Goal: Task Accomplishment & Management: Manage account settings

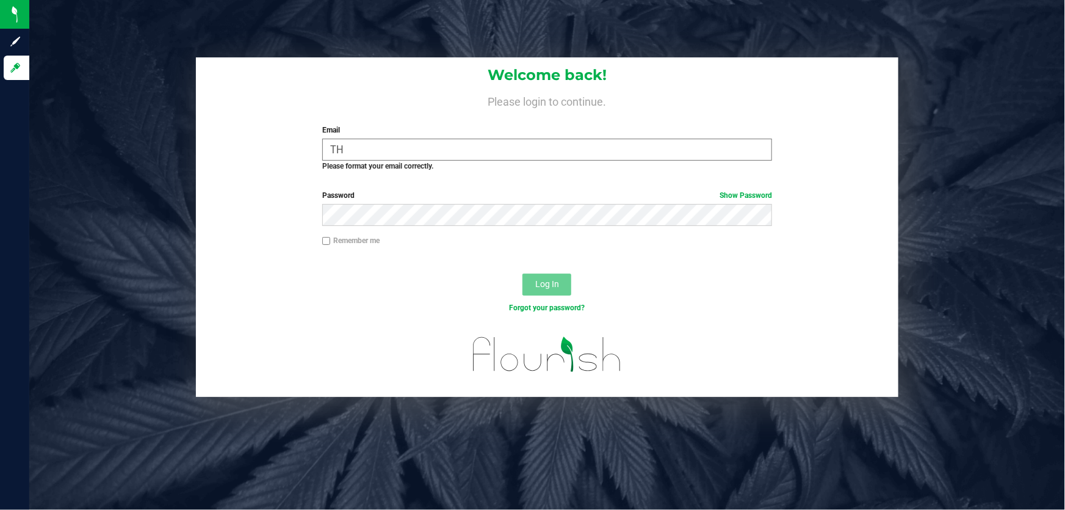
type input "T"
type input "t"
type input "h"
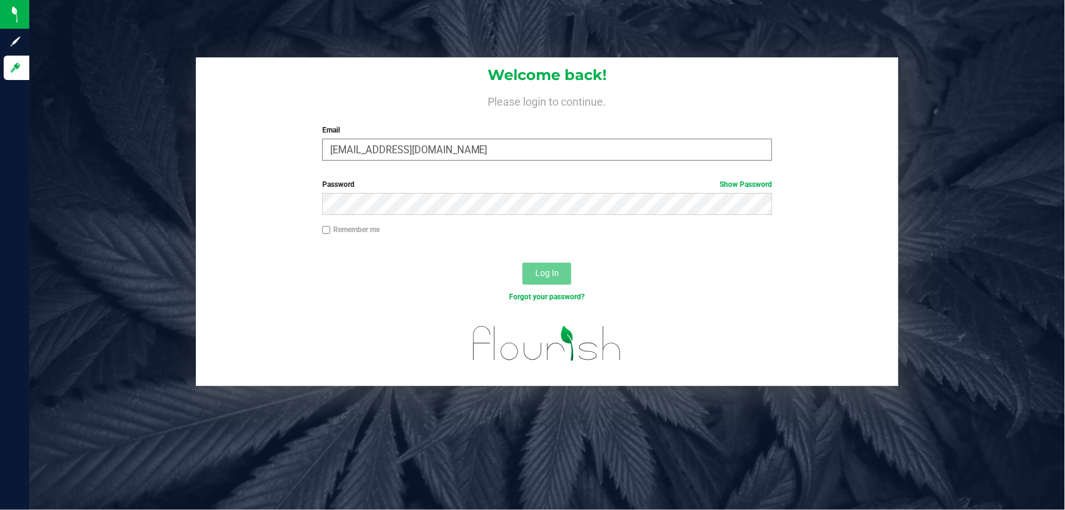
type input "[EMAIL_ADDRESS][DOMAIN_NAME]"
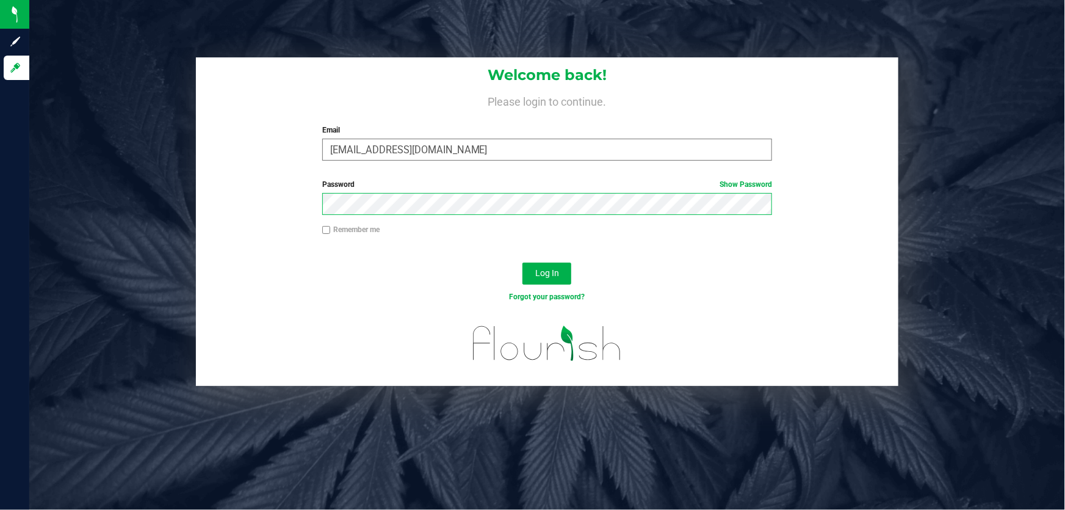
click at [523, 263] on button "Log In" at bounding box center [547, 274] width 49 height 22
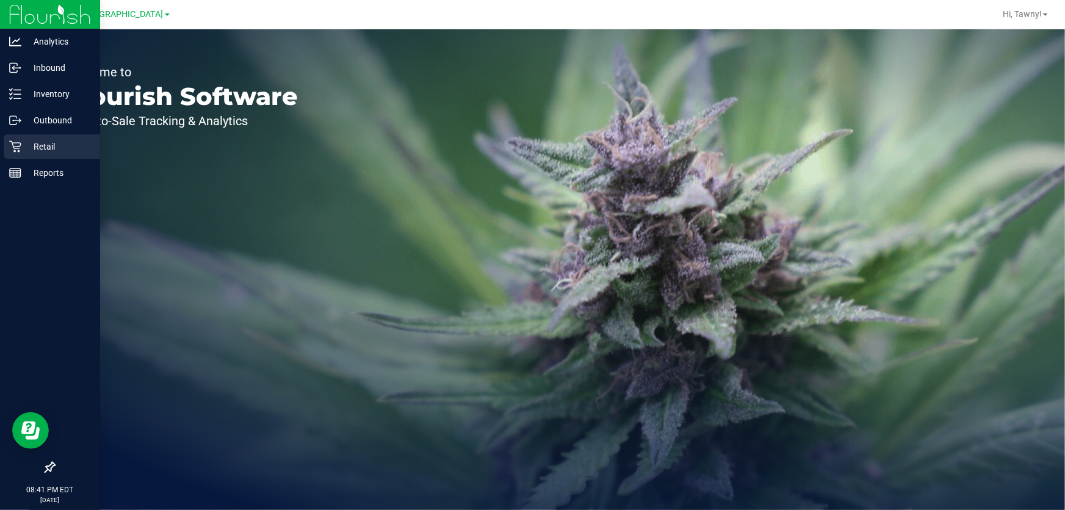
click at [66, 140] on p "Retail" at bounding box center [57, 146] width 73 height 15
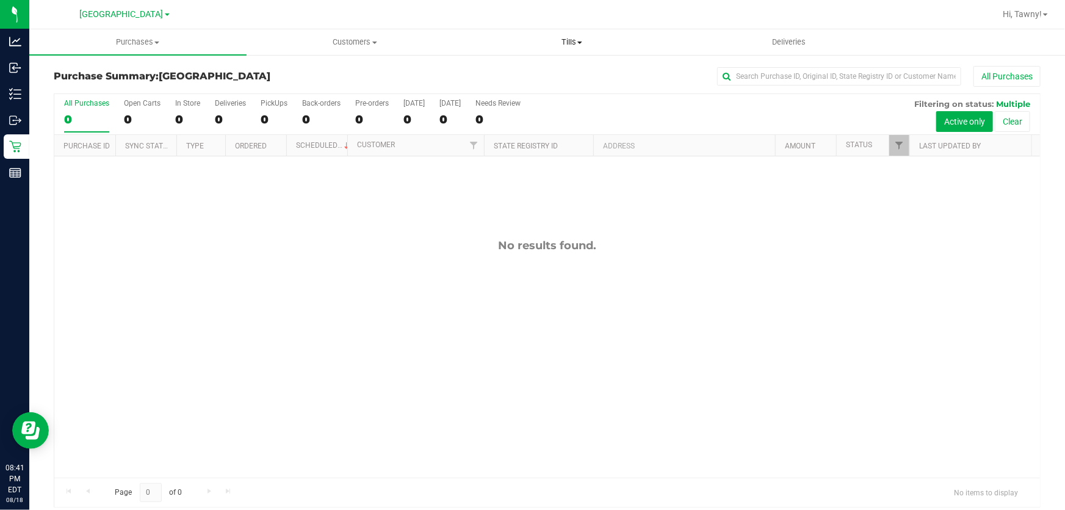
click at [584, 40] on span "Tills" at bounding box center [572, 42] width 216 height 11
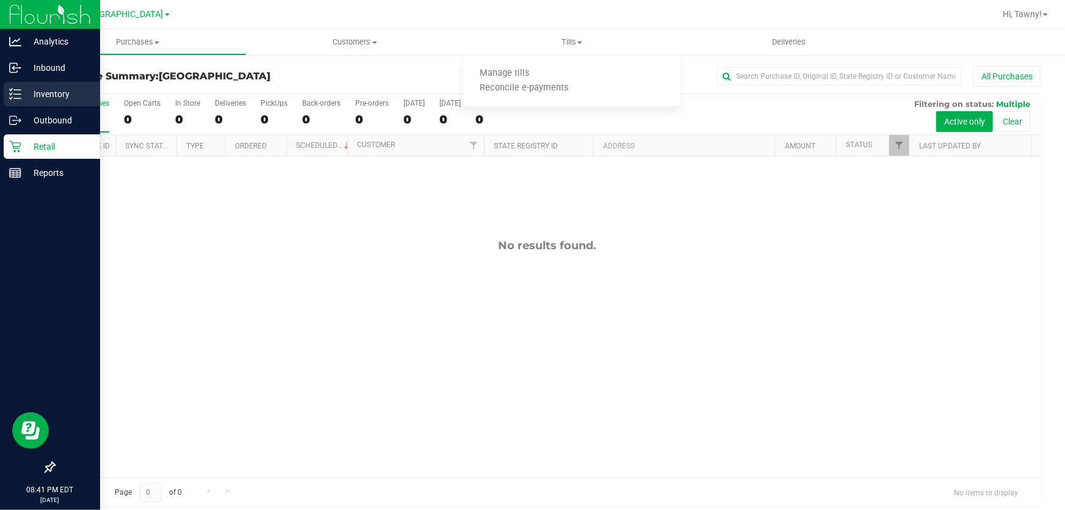
click at [27, 96] on p "Inventory" at bounding box center [57, 94] width 73 height 15
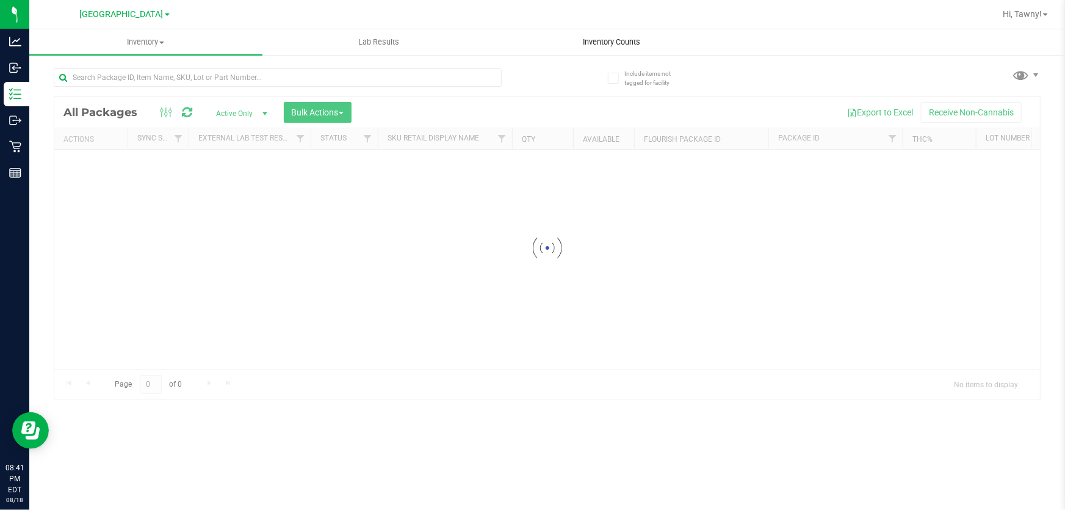
click at [591, 41] on span "Inventory Counts" at bounding box center [612, 42] width 90 height 11
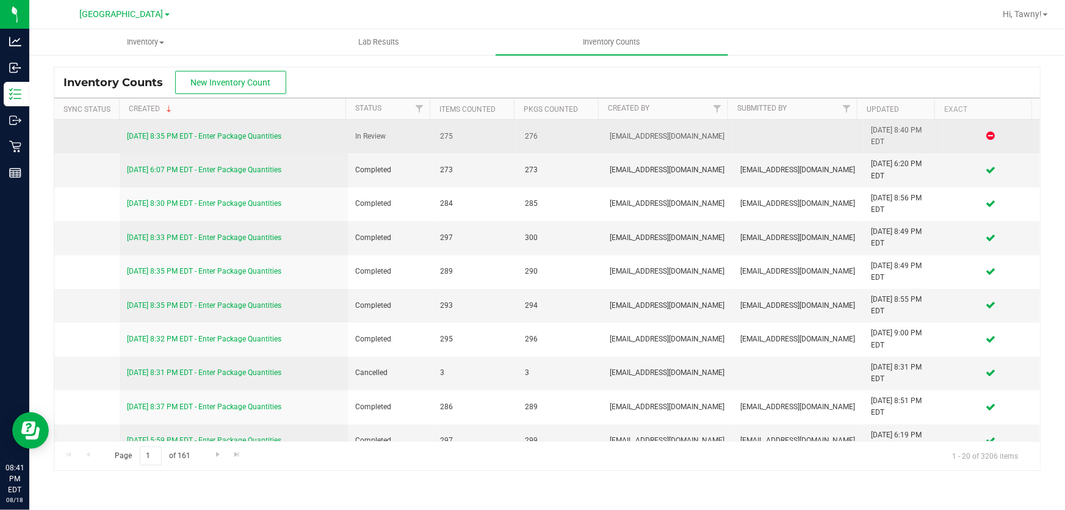
click at [205, 140] on div "[DATE] 8:35 PM EDT - Enter Package Quantities" at bounding box center [234, 137] width 214 height 12
click at [213, 134] on link "[DATE] 8:35 PM EDT - Enter Package Quantities" at bounding box center [204, 136] width 154 height 9
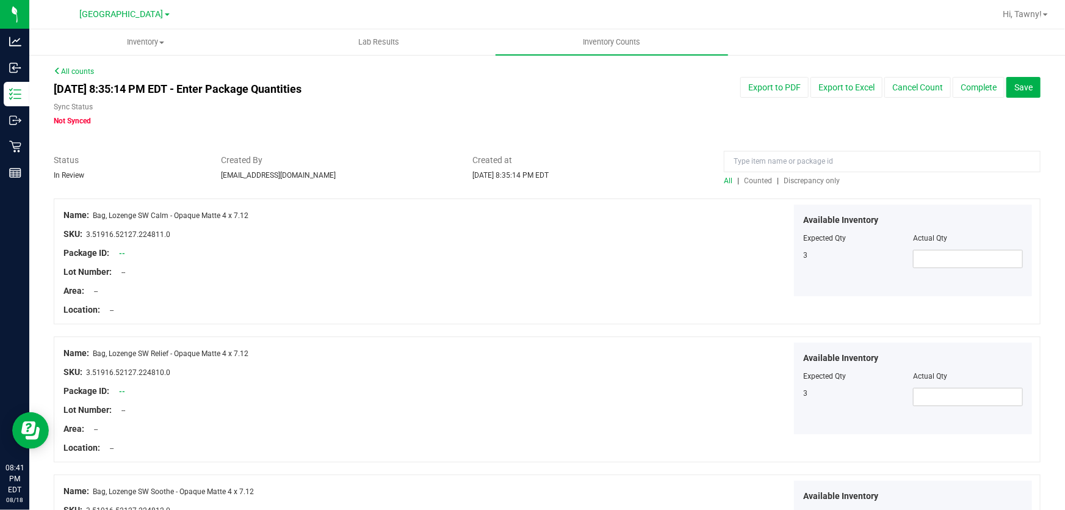
click at [805, 180] on span "Discrepancy only" at bounding box center [812, 180] width 56 height 9
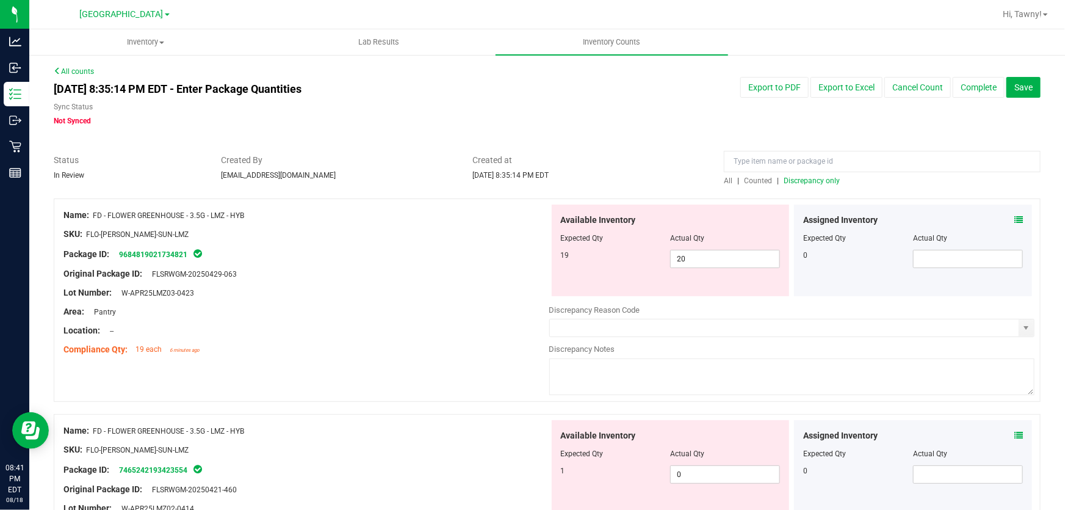
click at [383, 268] on div "Original Package ID: FLSRWGM-20250429-063" at bounding box center [306, 273] width 486 height 13
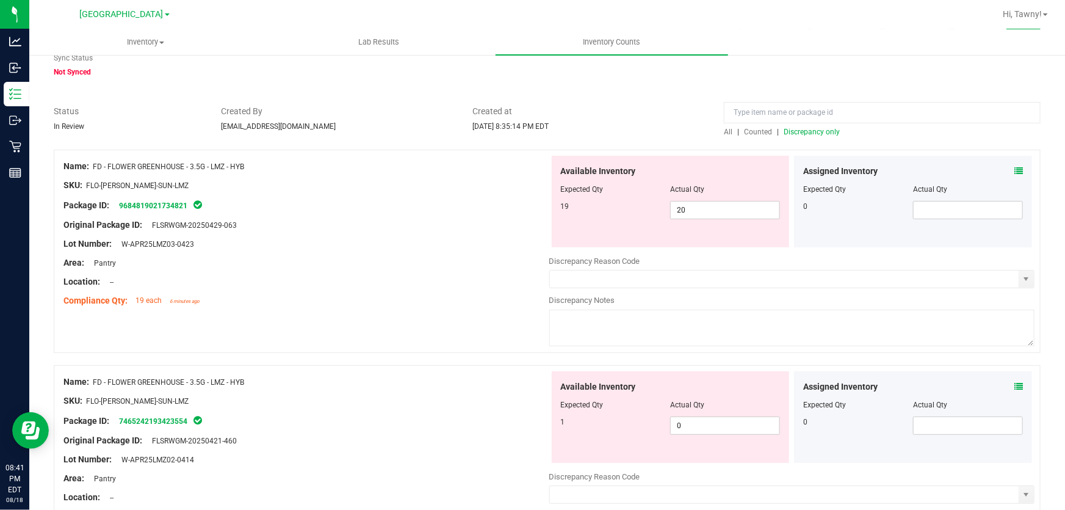
scroll to position [111, 0]
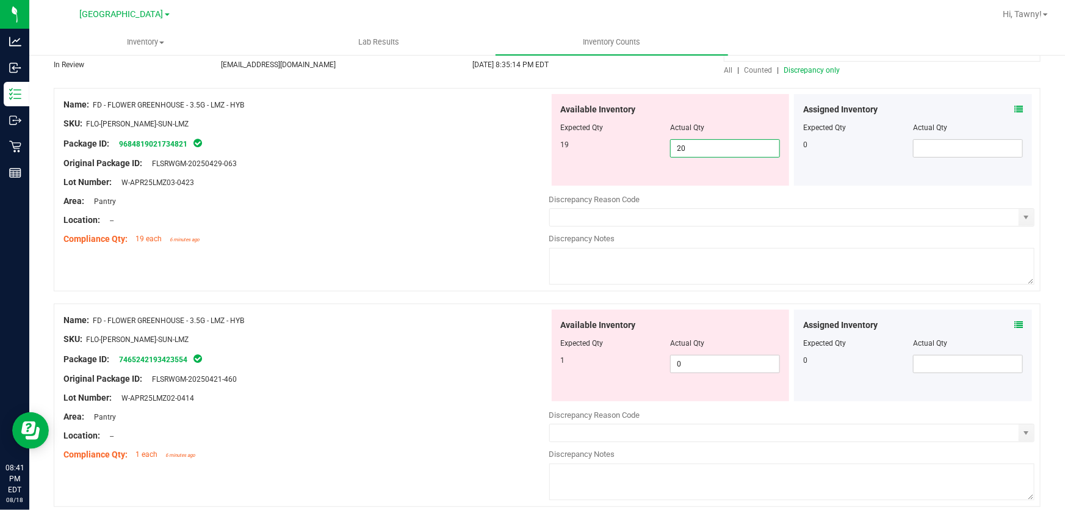
drag, startPoint x: 711, startPoint y: 153, endPoint x: 648, endPoint y: 148, distance: 63.1
click at [648, 148] on div "19 20 20" at bounding box center [671, 148] width 220 height 18
type input "19"
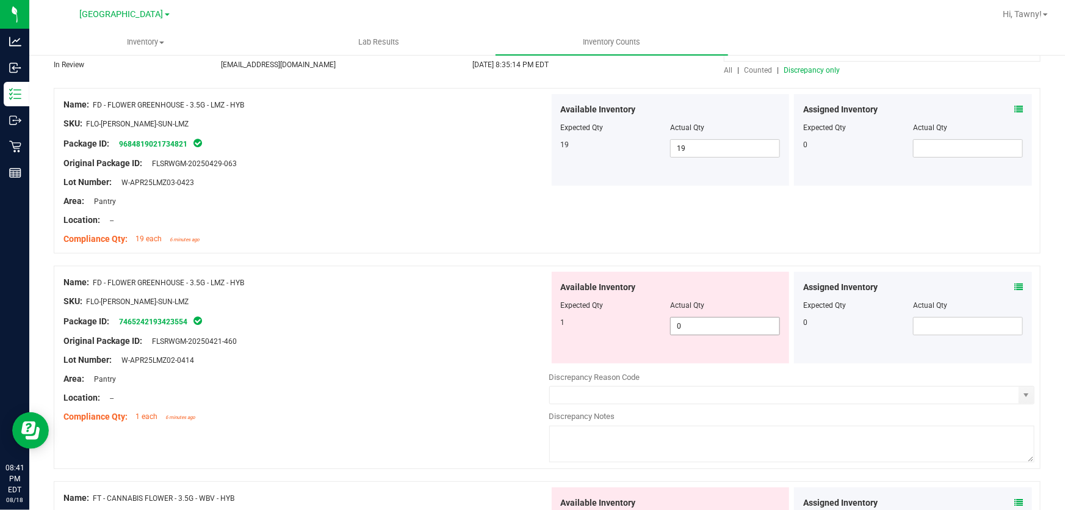
drag, startPoint x: 665, startPoint y: 320, endPoint x: 597, endPoint y: 320, distance: 68.4
click at [623, 320] on div "1 0 0" at bounding box center [671, 326] width 220 height 18
type input "1"
click at [446, 320] on div "Package ID: 7465242193423554" at bounding box center [306, 321] width 486 height 15
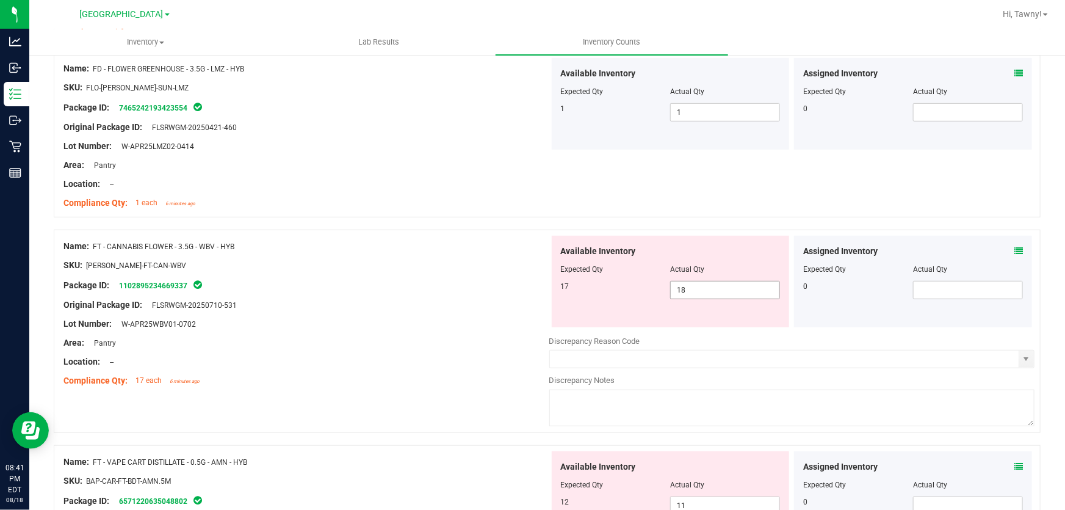
scroll to position [333, 0]
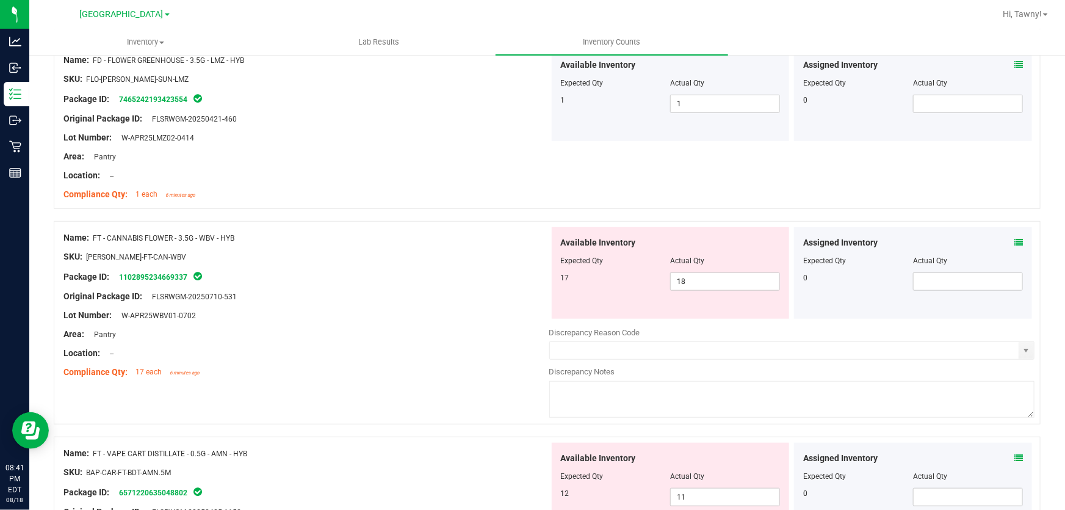
drag, startPoint x: 493, startPoint y: 307, endPoint x: 494, endPoint y: 180, distance: 127.0
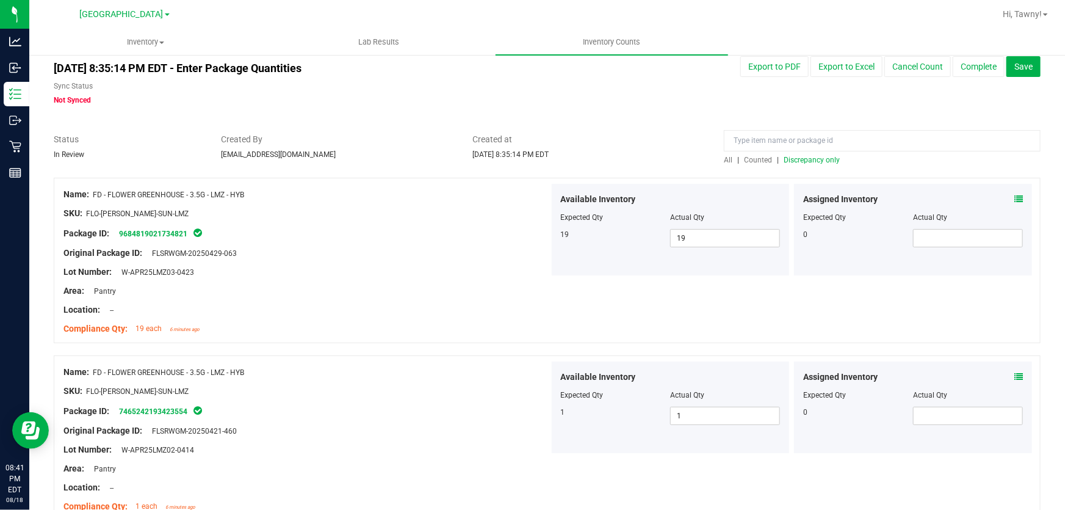
scroll to position [0, 0]
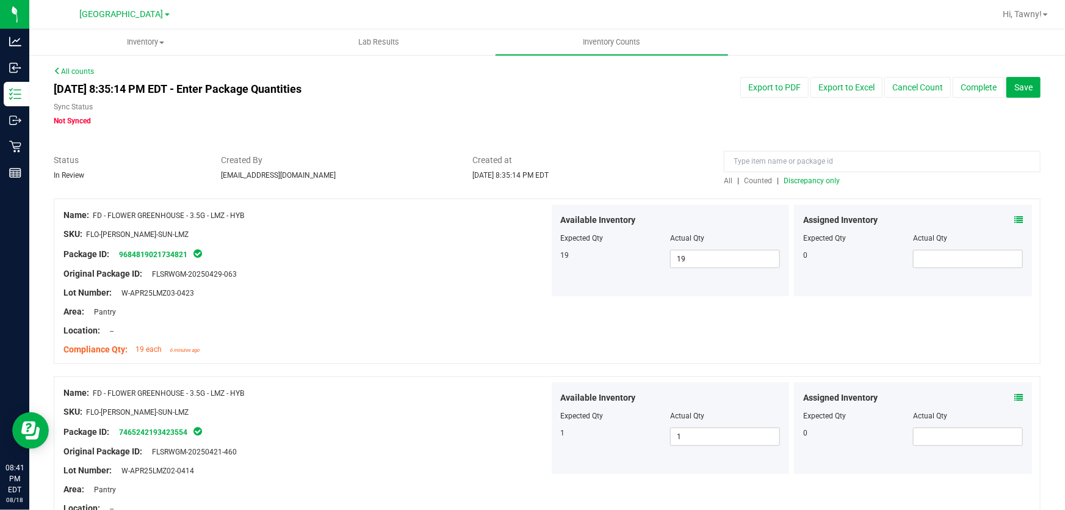
click at [827, 180] on span "Discrepancy only" at bounding box center [812, 180] width 56 height 9
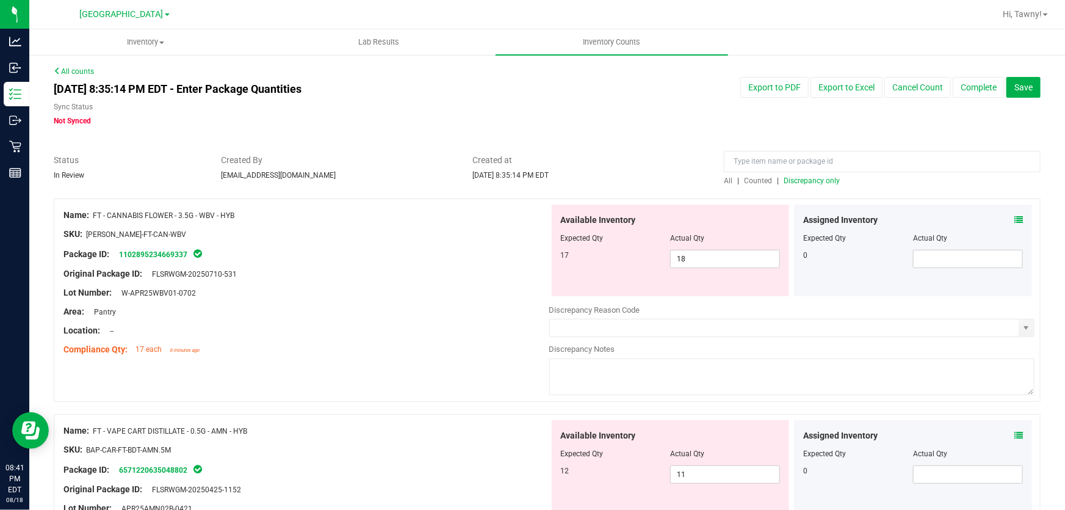
click at [454, 256] on div "Package ID: 1102895234669337" at bounding box center [306, 254] width 486 height 15
click at [557, 232] on div "Available Inventory Expected Qty Actual Qty 17 18 18" at bounding box center [671, 251] width 238 height 92
type input "17"
click at [448, 277] on div "Original Package ID: FLSRWGM-20250710-531" at bounding box center [306, 273] width 486 height 13
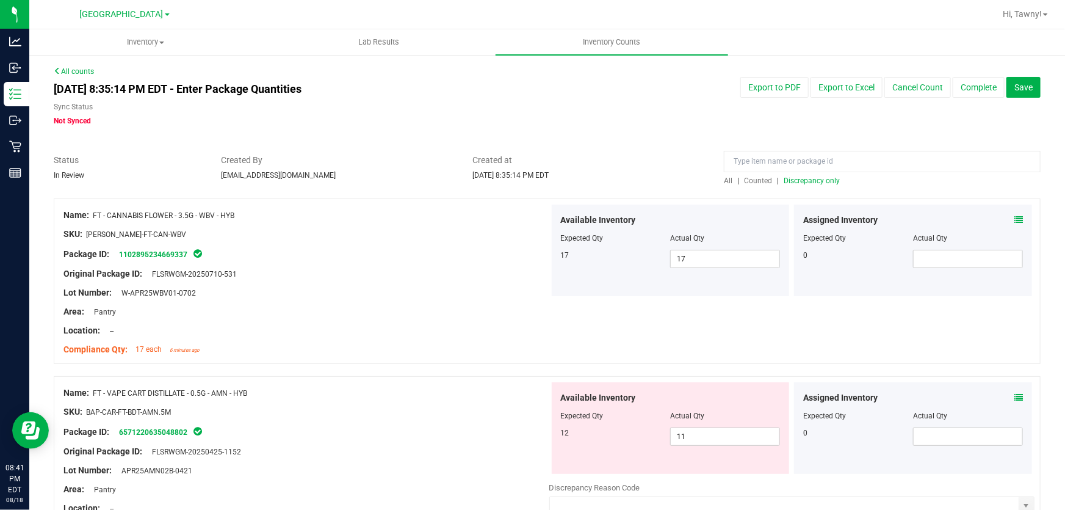
click at [812, 177] on span "Discrepancy only" at bounding box center [812, 180] width 56 height 9
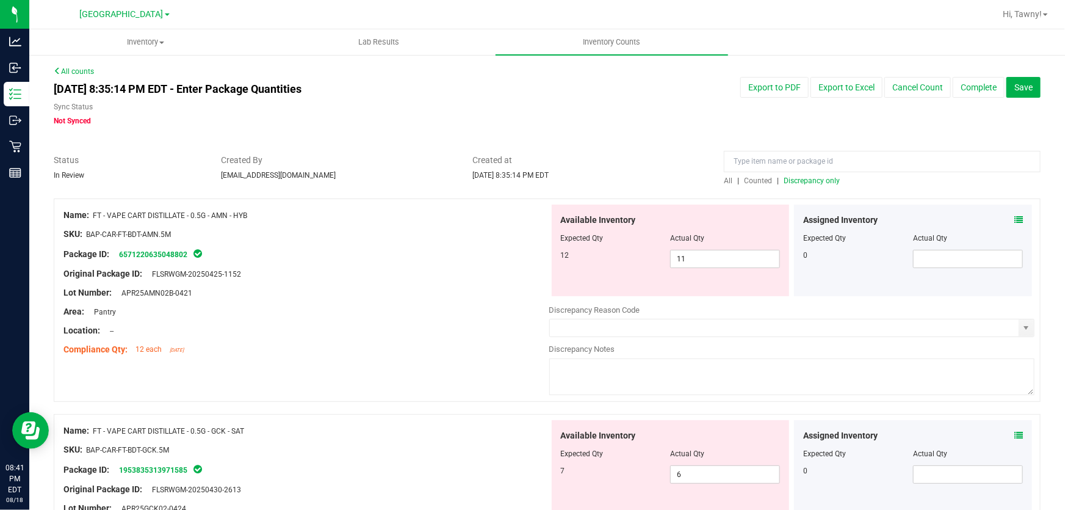
click at [275, 346] on div "Compliance Qty: 12 each [DATE]" at bounding box center [306, 349] width 486 height 13
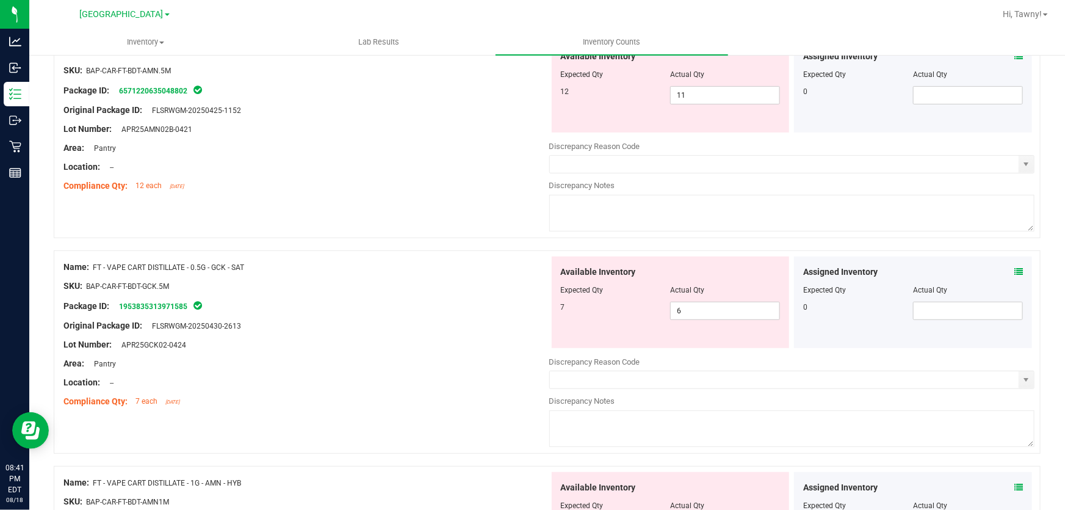
scroll to position [55, 0]
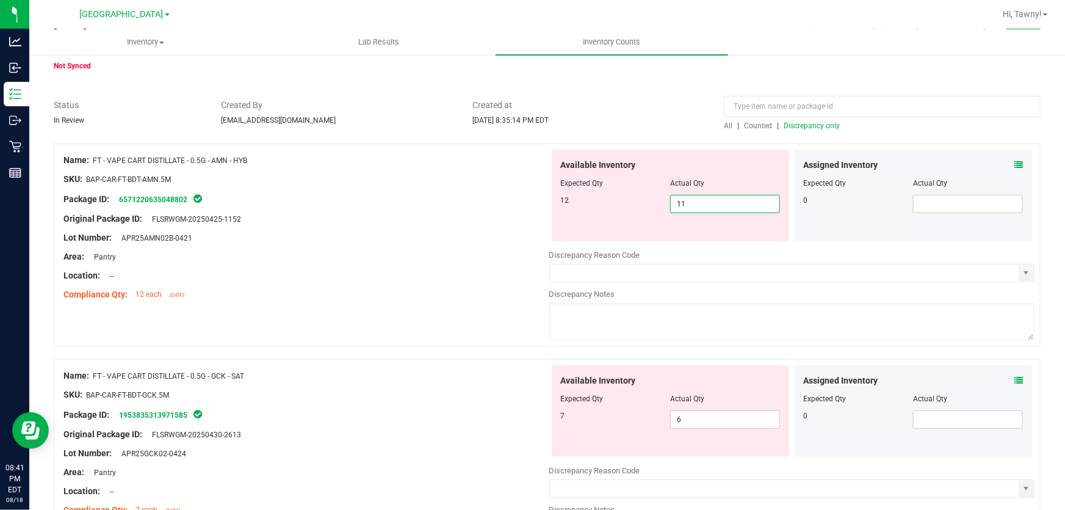
drag, startPoint x: 665, startPoint y: 201, endPoint x: 642, endPoint y: 200, distance: 22.7
click at [646, 200] on div "12 11 11" at bounding box center [671, 204] width 220 height 18
type input "12"
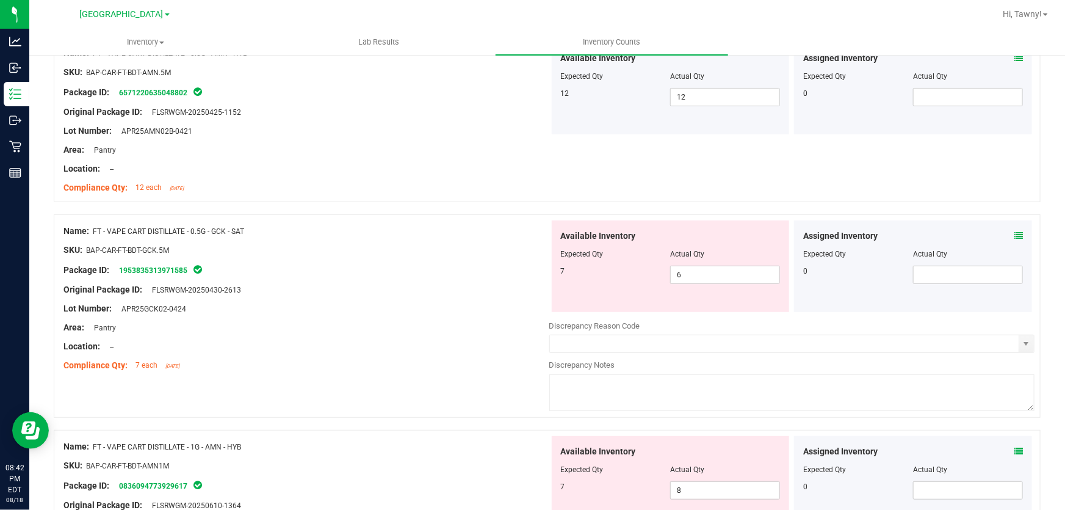
scroll to position [166, 0]
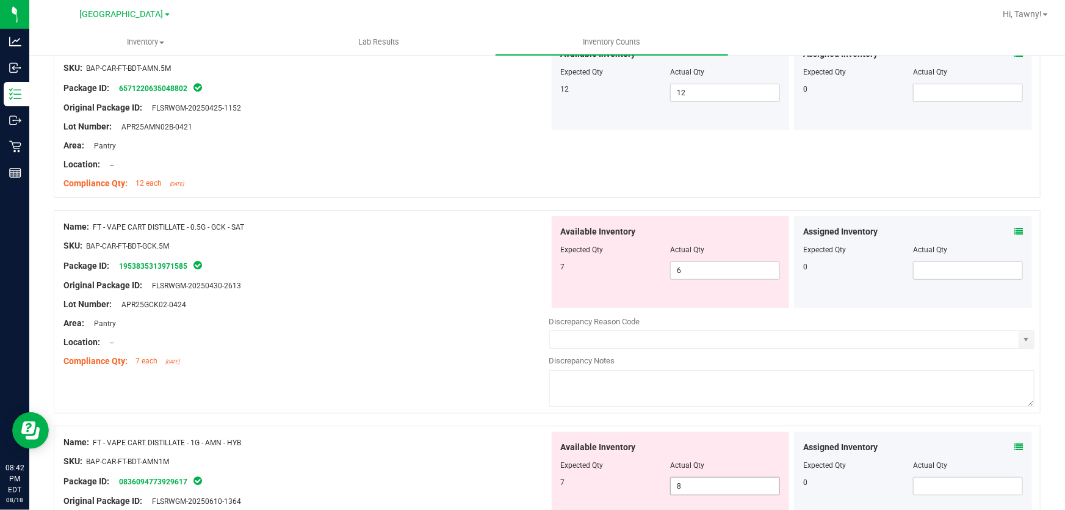
click at [670, 486] on span "8 8" at bounding box center [725, 486] width 110 height 18
type input "7"
click at [451, 444] on div "Name: FT - VAPE CART DISTILLATE - 1G - AMN - HYB" at bounding box center [306, 442] width 486 height 13
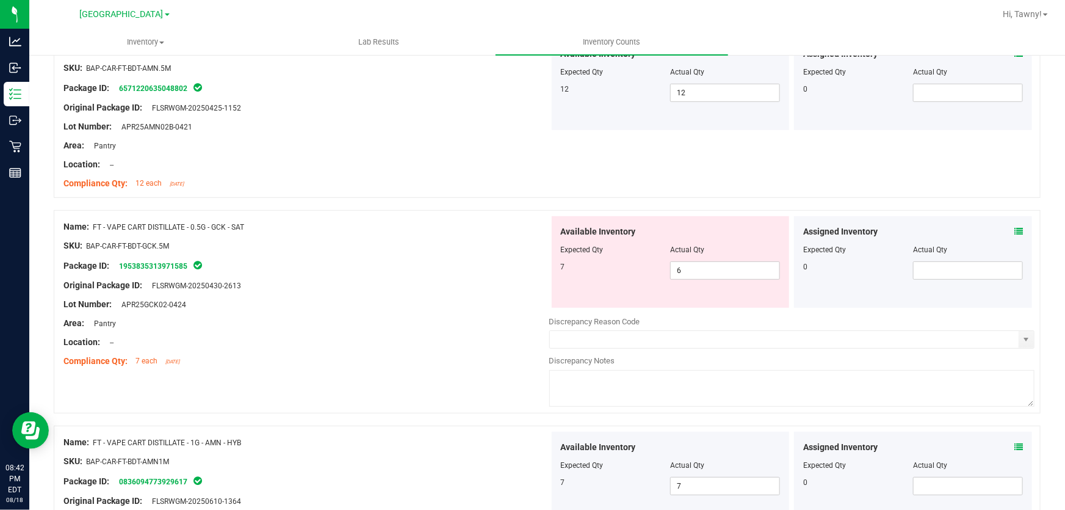
drag, startPoint x: 473, startPoint y: 432, endPoint x: 427, endPoint y: 261, distance: 177.0
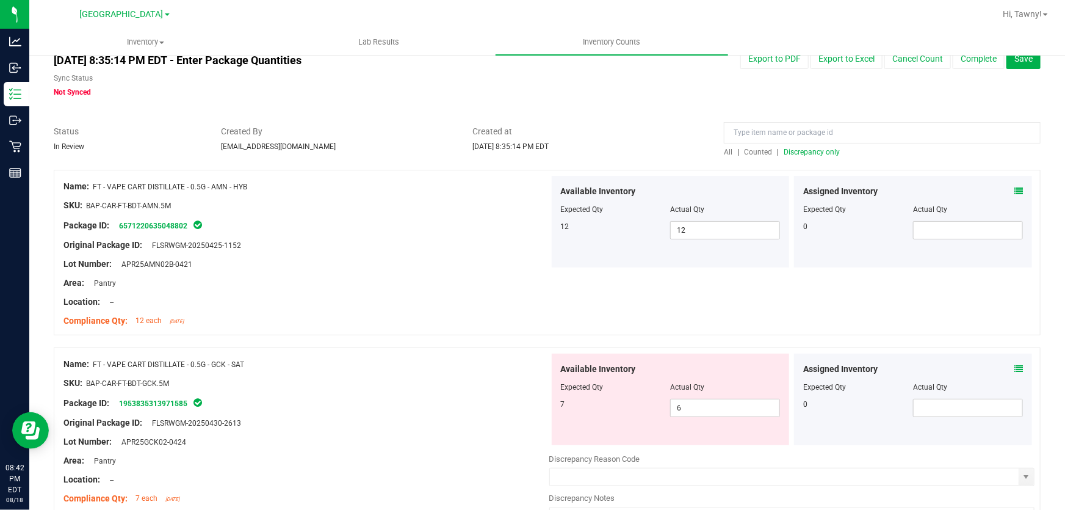
scroll to position [18, 0]
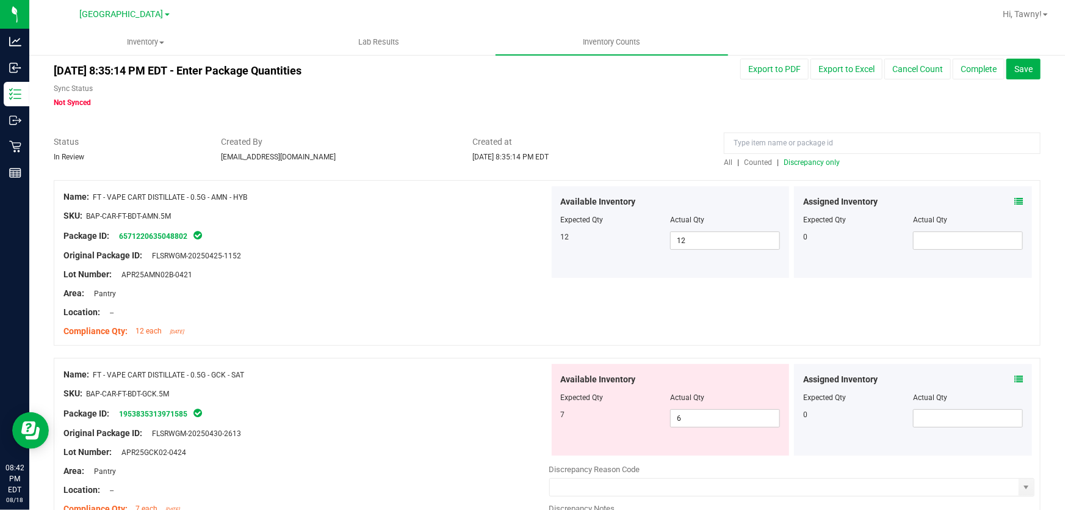
click at [794, 159] on span "Discrepancy only" at bounding box center [812, 162] width 56 height 9
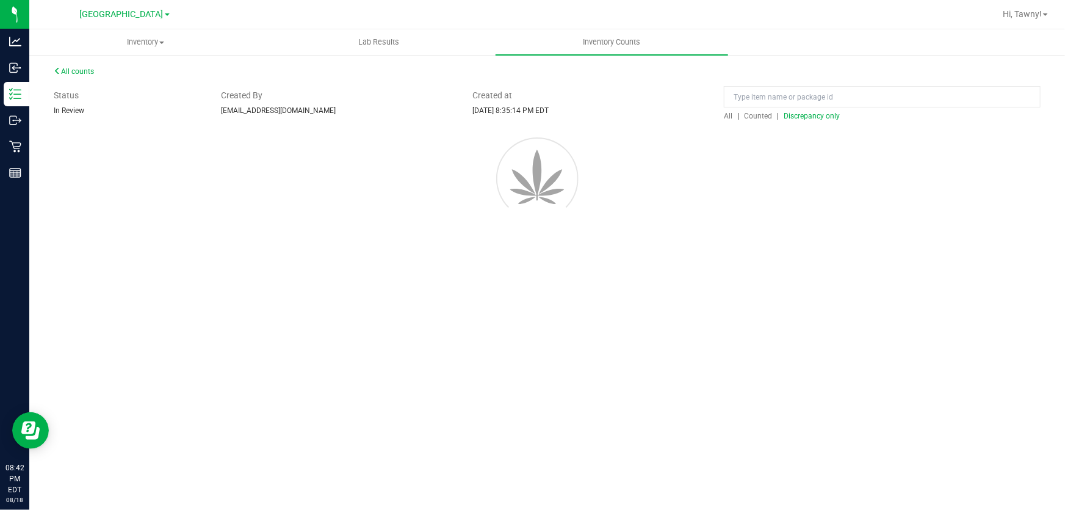
scroll to position [0, 0]
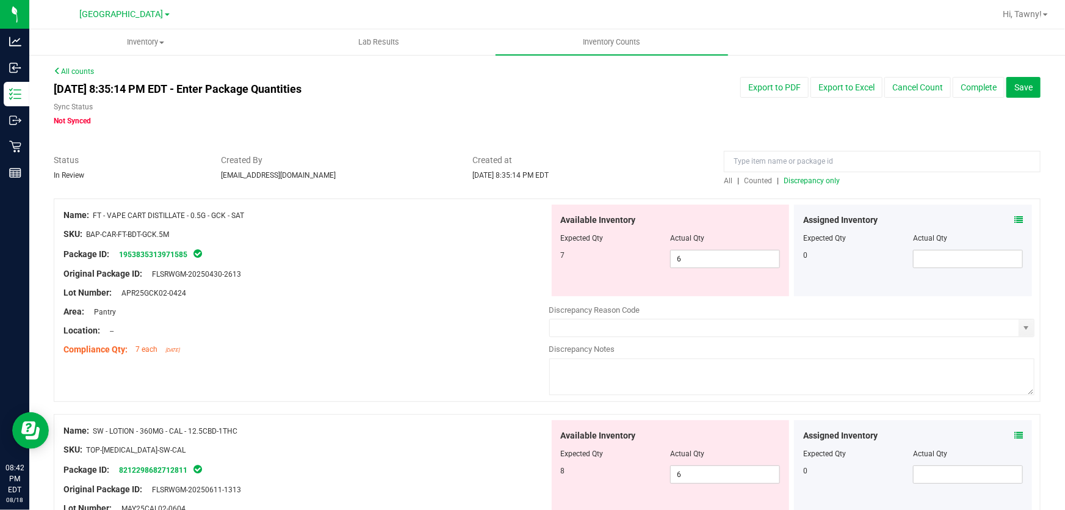
click at [378, 262] on div at bounding box center [306, 264] width 486 height 6
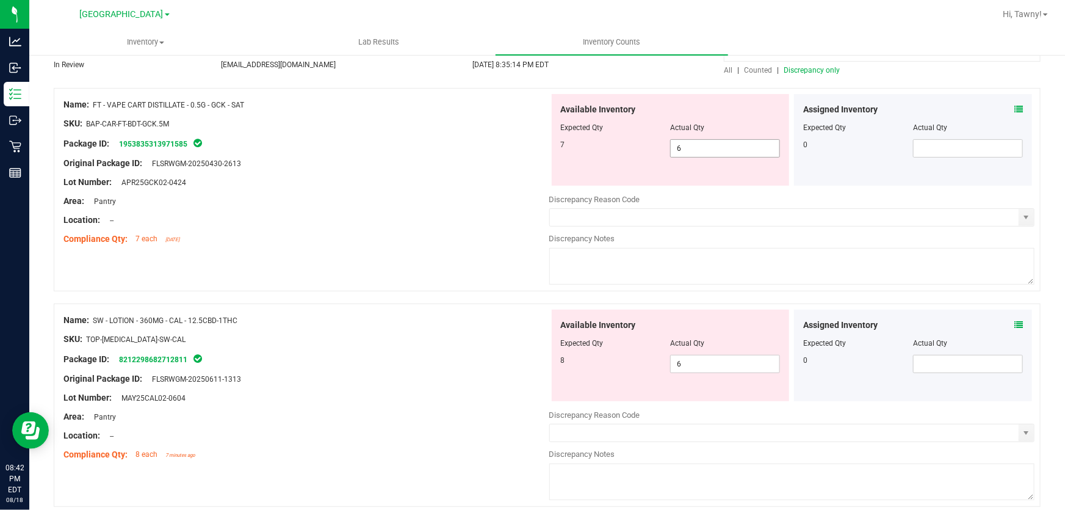
drag, startPoint x: 705, startPoint y: 148, endPoint x: 632, endPoint y: 135, distance: 73.2
click at [637, 135] on div "Available Inventory Expected Qty Actual Qty 7 6 6" at bounding box center [671, 140] width 238 height 92
type input "7"
click at [416, 203] on div "Area: Pantry" at bounding box center [306, 201] width 486 height 13
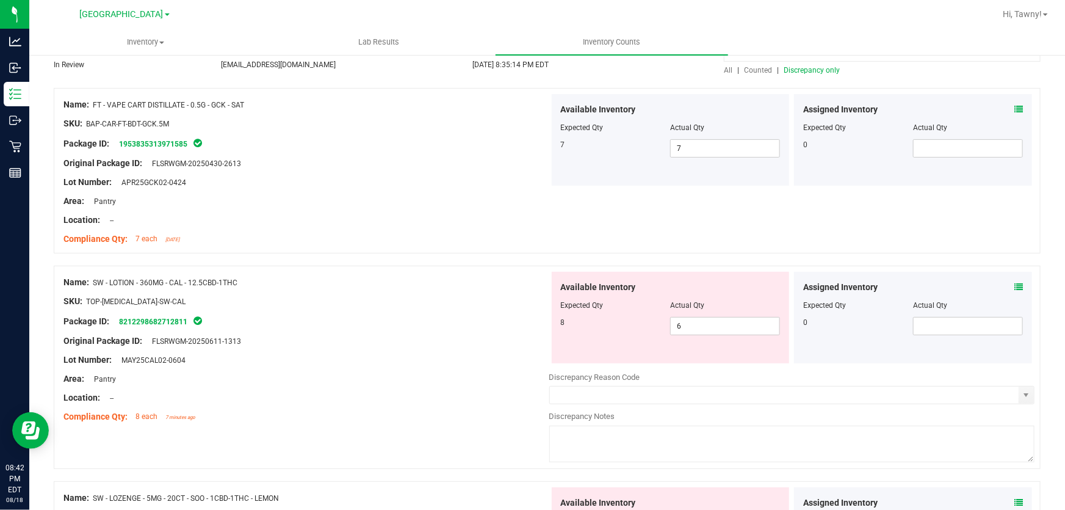
click at [797, 68] on span "Discrepancy only" at bounding box center [812, 70] width 56 height 9
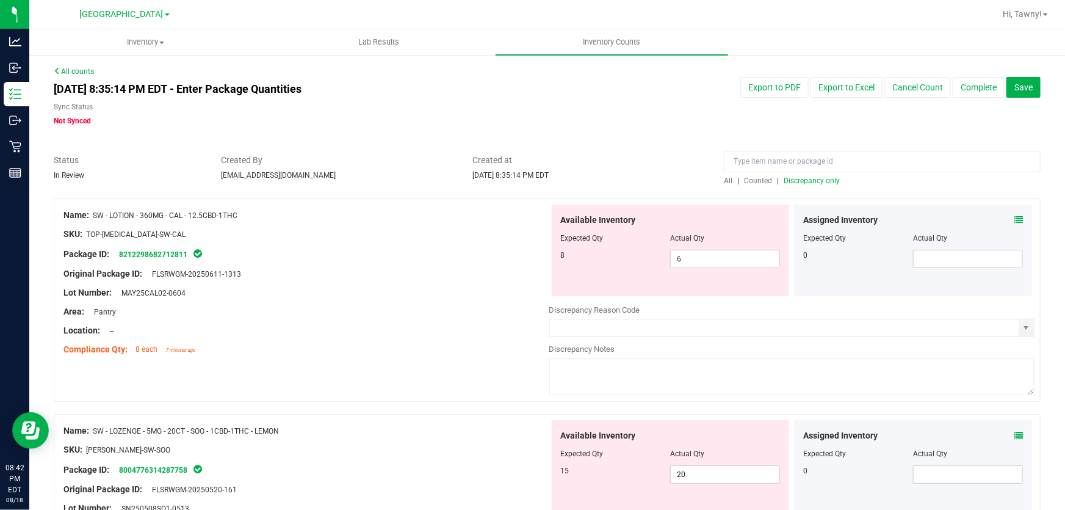
click at [374, 299] on div at bounding box center [306, 302] width 486 height 6
drag, startPoint x: 698, startPoint y: 263, endPoint x: 618, endPoint y: 253, distance: 80.6
click at [628, 254] on div "8 6 6" at bounding box center [671, 259] width 220 height 18
type input "8"
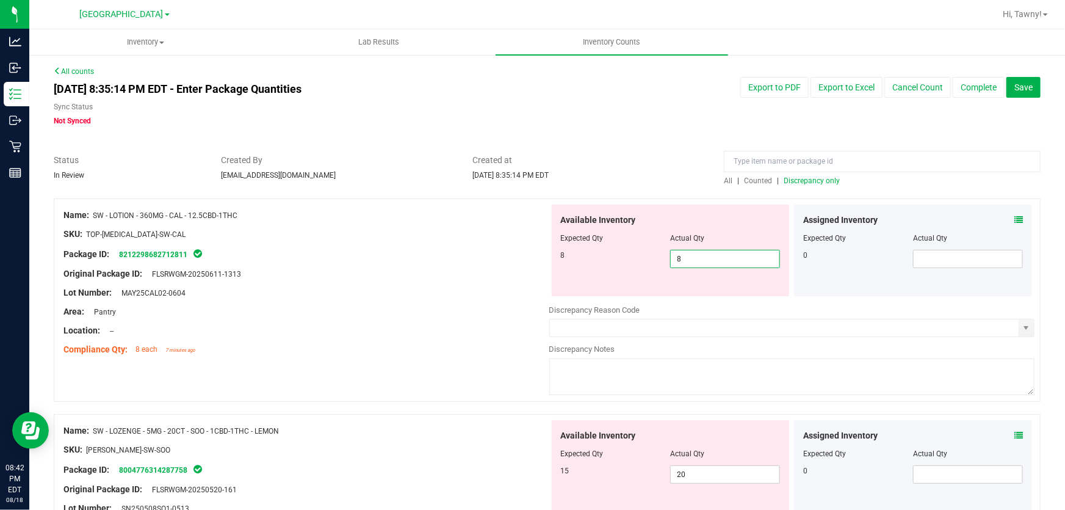
click at [460, 277] on div "Original Package ID: FLSRWGM-20250611-1313" at bounding box center [306, 273] width 486 height 13
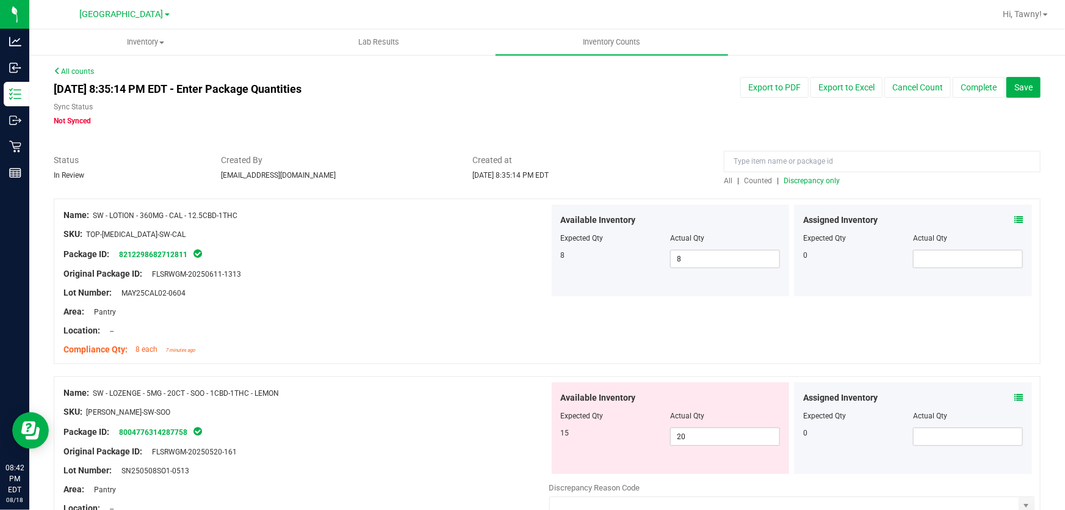
click at [824, 183] on span "Discrepancy only" at bounding box center [812, 180] width 56 height 9
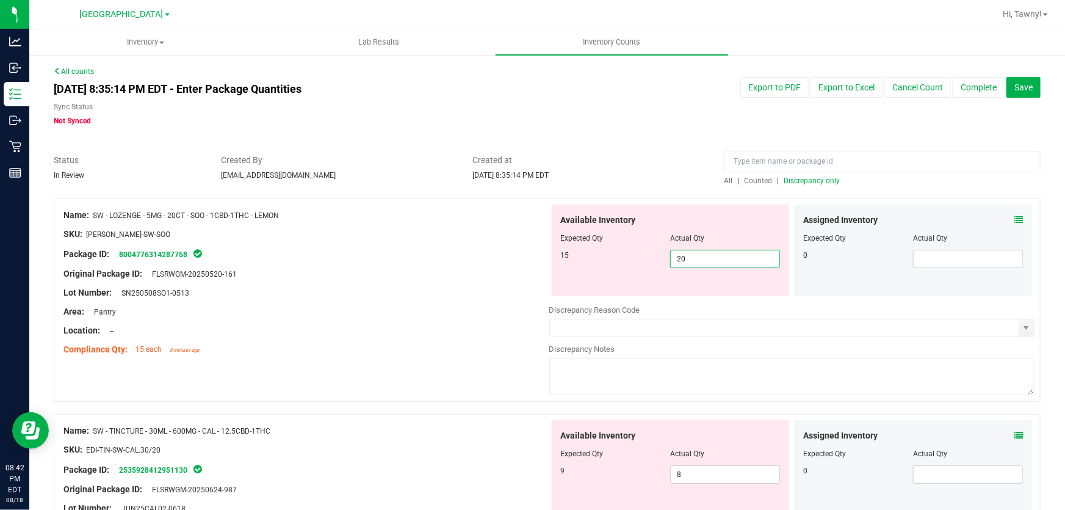
drag, startPoint x: 709, startPoint y: 259, endPoint x: 605, endPoint y: 263, distance: 103.8
click at [639, 261] on div "15 20 20" at bounding box center [671, 259] width 220 height 18
type input "15"
click at [460, 305] on div "Area: Pantry" at bounding box center [306, 311] width 486 height 13
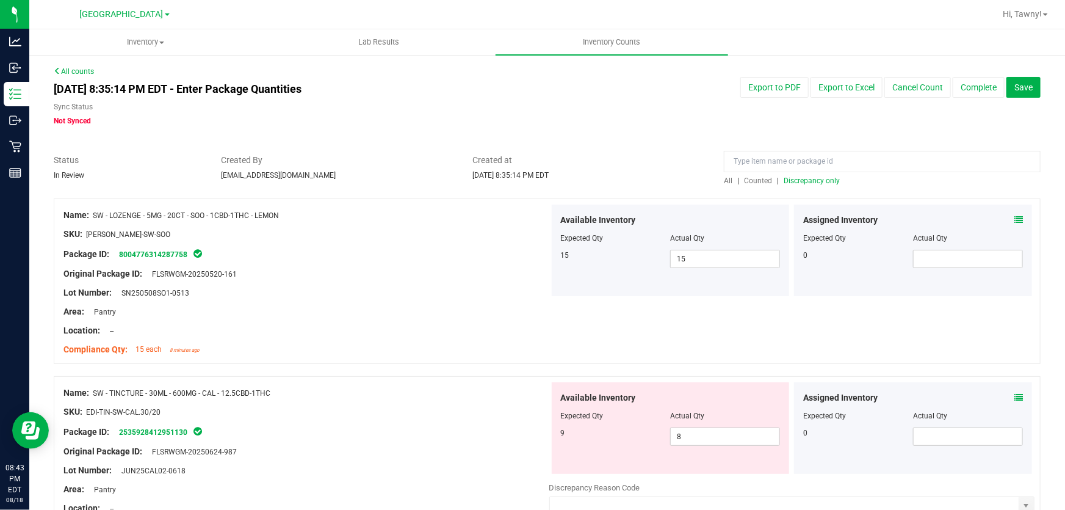
click at [803, 187] on div at bounding box center [547, 192] width 987 height 12
click at [803, 184] on span "Discrepancy only" at bounding box center [812, 180] width 56 height 9
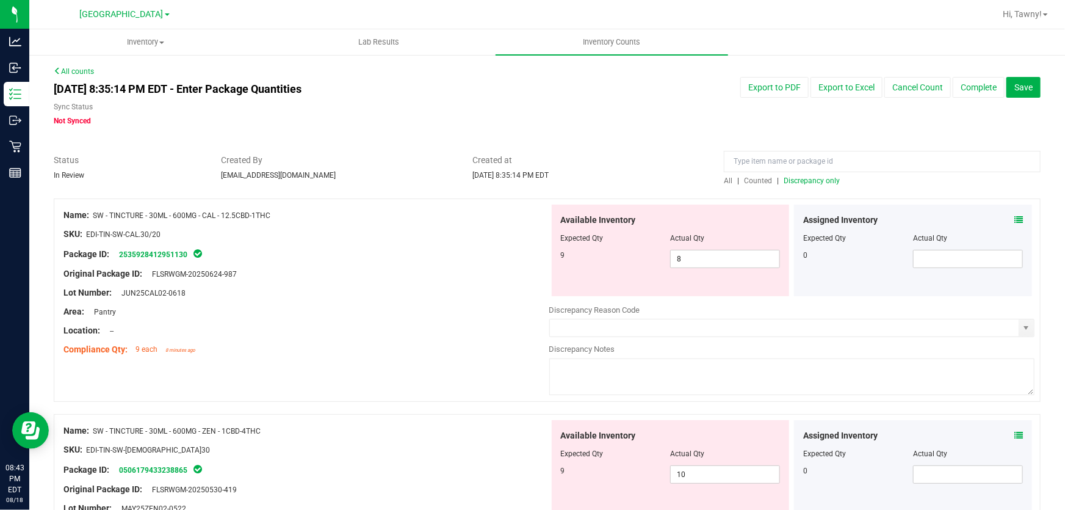
click at [431, 299] on div at bounding box center [306, 302] width 486 height 6
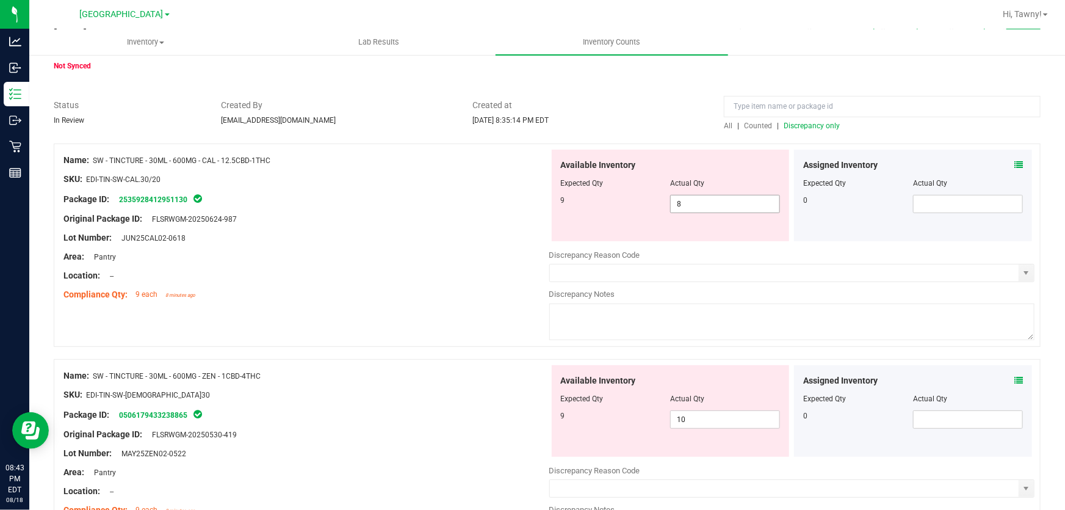
drag, startPoint x: 710, startPoint y: 201, endPoint x: 618, endPoint y: 200, distance: 91.6
click at [623, 200] on div "9 8 8" at bounding box center [671, 204] width 220 height 18
type input "9"
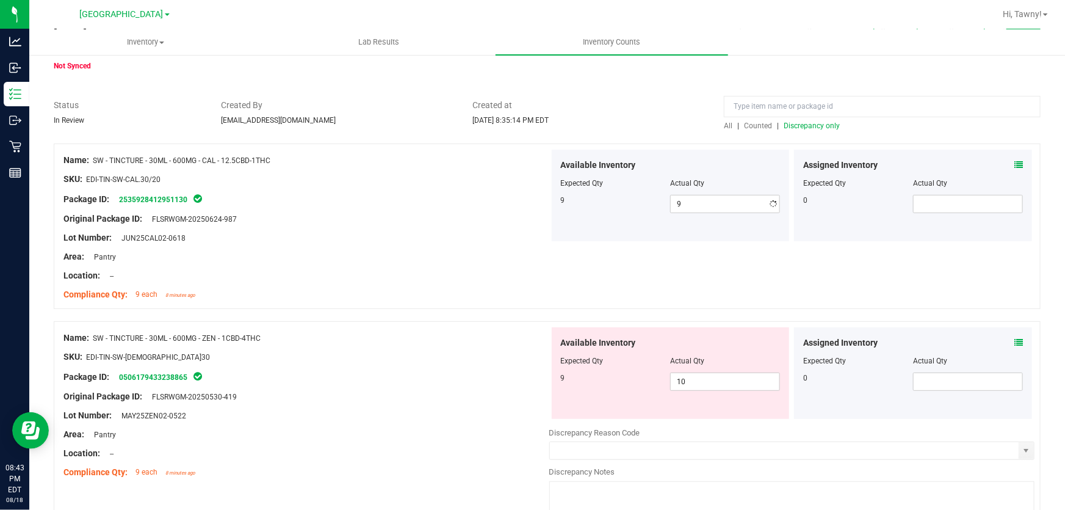
drag, startPoint x: 427, startPoint y: 250, endPoint x: 662, endPoint y: 353, distance: 256.7
click at [430, 252] on div "Area: Pantry" at bounding box center [306, 256] width 486 height 13
drag, startPoint x: 677, startPoint y: 377, endPoint x: 597, endPoint y: 386, distance: 80.4
click at [598, 386] on div "9 10 10" at bounding box center [671, 381] width 220 height 18
drag, startPoint x: 706, startPoint y: 378, endPoint x: 511, endPoint y: 378, distance: 194.7
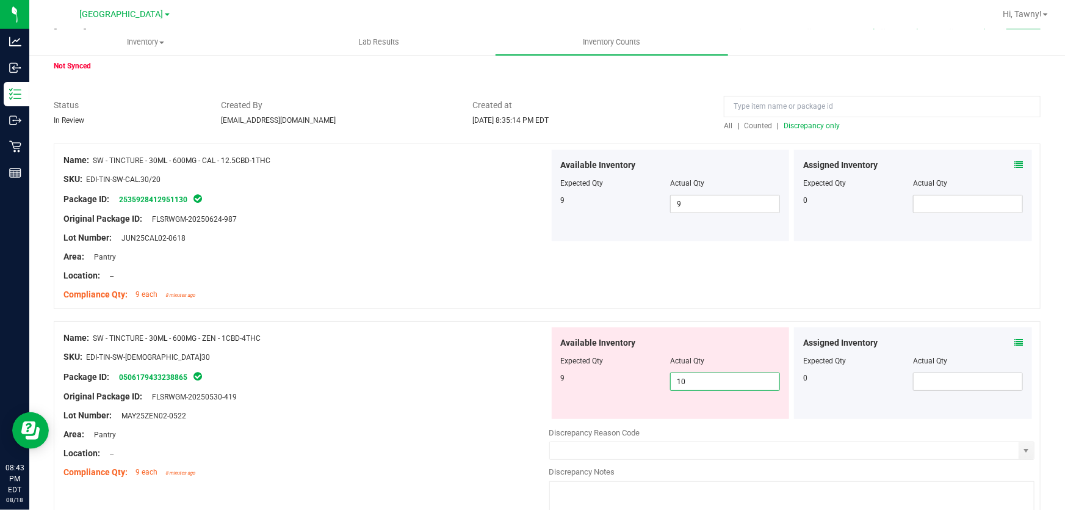
click at [552, 378] on div "Available Inventory Expected Qty Actual Qty 9 10 10" at bounding box center [671, 373] width 238 height 92
type input "9"
click at [405, 336] on div "Name: SW - TINCTURE - 30ML - 600MG - ZEN - 1CBD-4THC" at bounding box center [306, 338] width 486 height 13
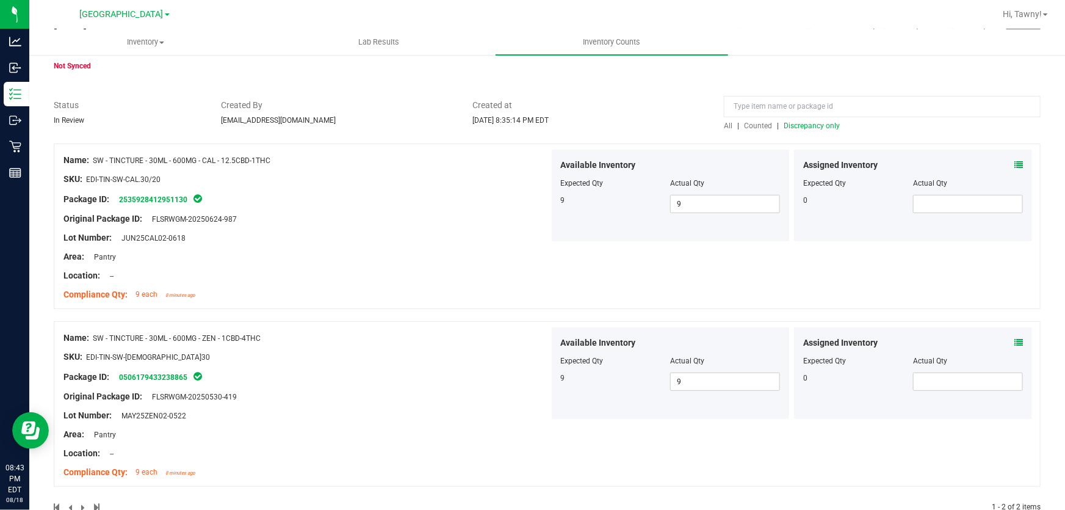
click at [828, 132] on div at bounding box center [547, 137] width 987 height 12
click at [826, 129] on div "All | Counted | Discrepancy only" at bounding box center [882, 125] width 317 height 11
click at [826, 126] on span "Discrepancy only" at bounding box center [812, 125] width 56 height 9
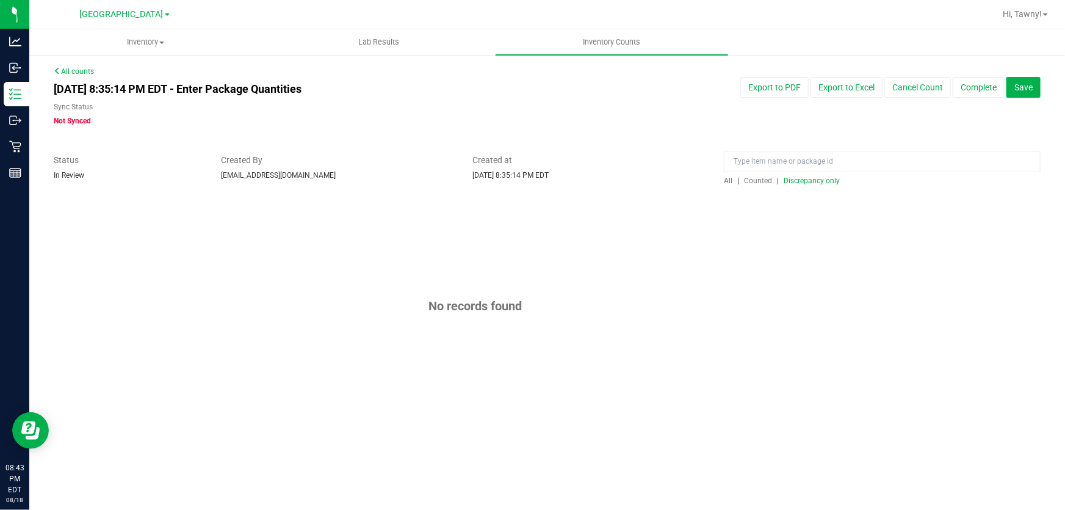
click at [996, 73] on div "All counts [DATE] 8:35:14 PM EDT - Enter Package Quantities Sync Status Not Syn…" at bounding box center [547, 246] width 987 height 360
click at [995, 81] on button "Complete" at bounding box center [979, 87] width 52 height 21
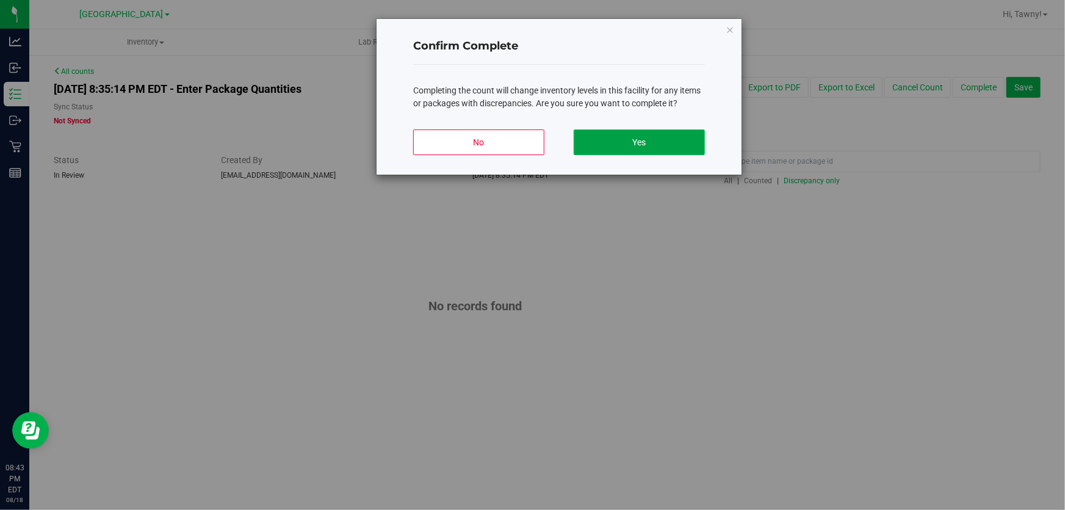
click at [643, 137] on button "Yes" at bounding box center [639, 142] width 131 height 26
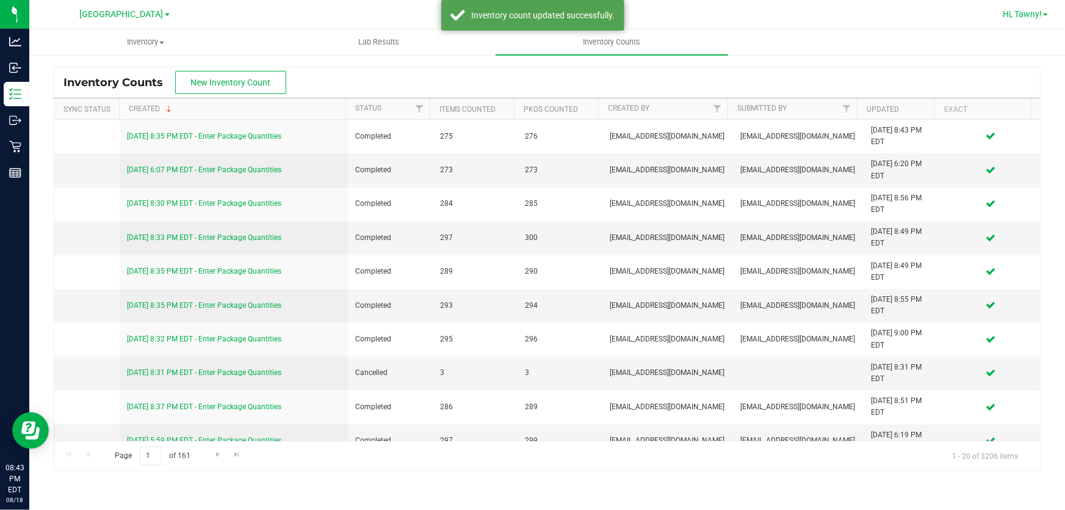
click at [1029, 14] on span "Hi, Tawny!" at bounding box center [1022, 14] width 39 height 10
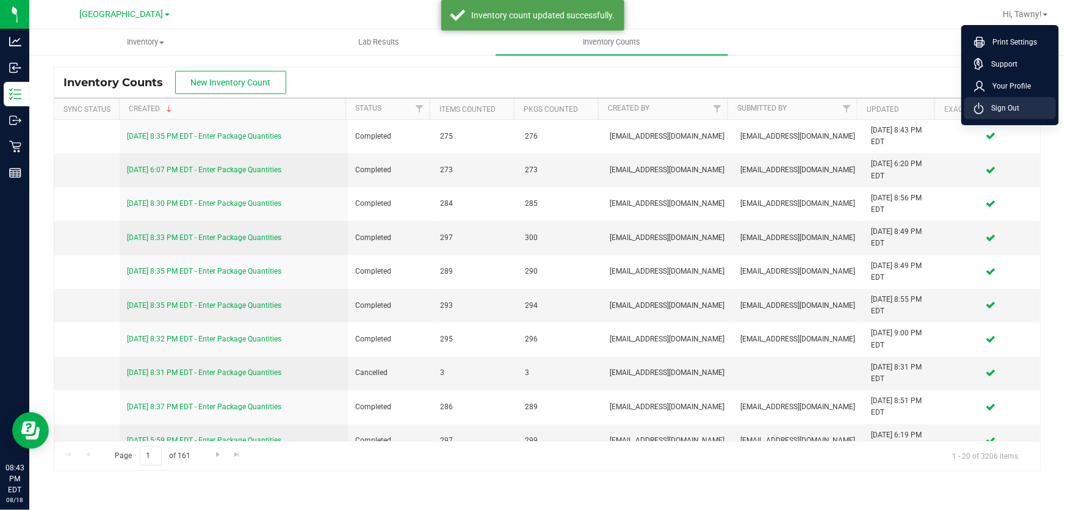
click at [1020, 103] on li "Sign Out" at bounding box center [1011, 108] width 92 height 22
